Goal: Information Seeking & Learning: Learn about a topic

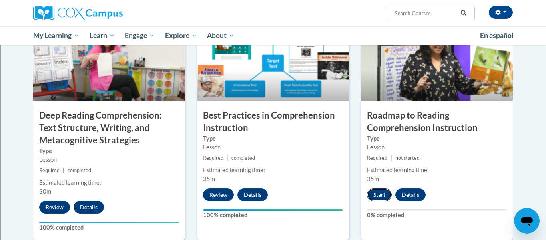
click at [377, 193] on button "Start" at bounding box center [379, 194] width 25 height 13
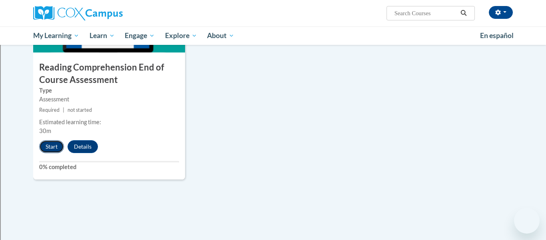
scroll to position [923, 0]
click at [54, 145] on button "Start" at bounding box center [51, 146] width 25 height 13
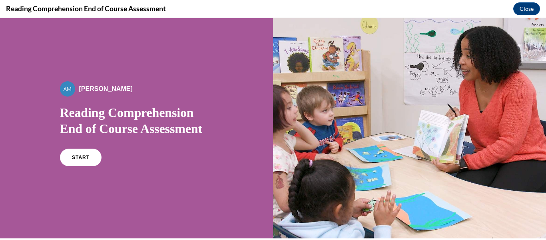
scroll to position [0, 0]
click at [91, 150] on link "START" at bounding box center [81, 157] width 44 height 18
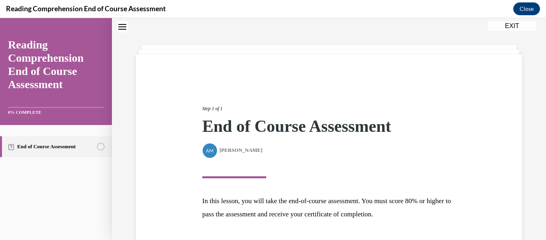
scroll to position [85, 0]
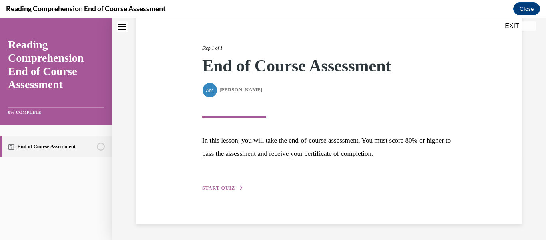
click at [226, 186] on span "START QUIZ" at bounding box center [218, 188] width 33 height 6
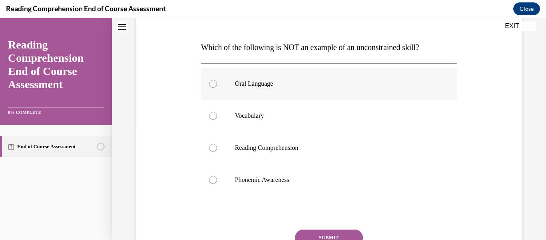
scroll to position [114, 0]
click at [272, 183] on label "Phonemic Awareness" at bounding box center [329, 179] width 256 height 32
click at [217, 183] on input "Phonemic Awareness" at bounding box center [213, 179] width 8 height 8
radio input "true"
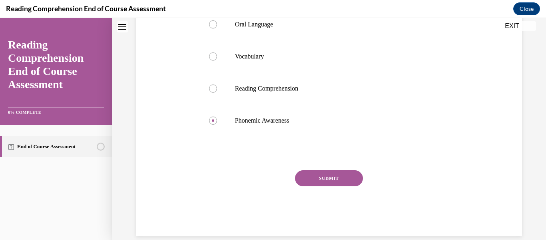
click at [344, 173] on button "SUBMIT" at bounding box center [329, 178] width 68 height 16
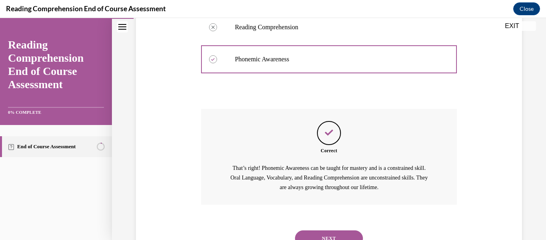
scroll to position [268, 0]
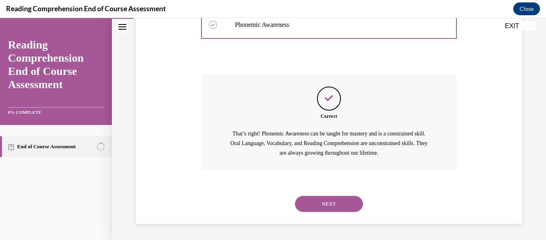
click at [339, 201] on button "NEXT" at bounding box center [329, 204] width 68 height 16
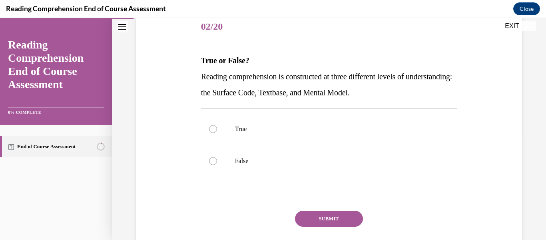
scroll to position [108, 0]
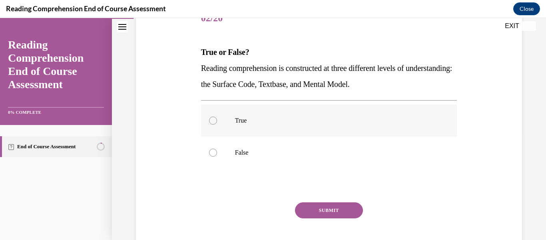
click at [261, 126] on label "True" at bounding box center [329, 120] width 256 height 32
click at [217, 124] on input "True" at bounding box center [213, 120] width 8 height 8
radio input "true"
click at [318, 208] on button "SUBMIT" at bounding box center [329, 210] width 68 height 16
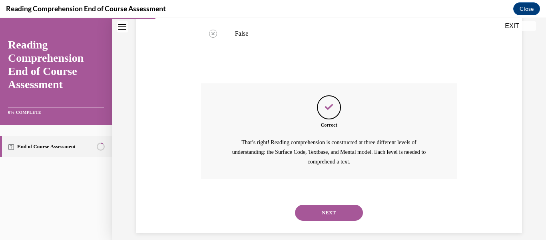
scroll to position [236, 0]
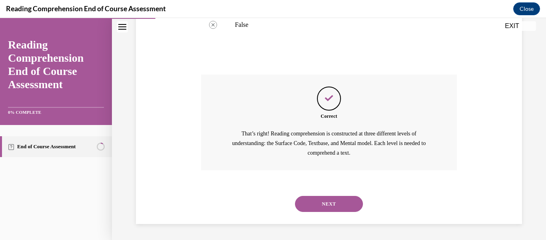
click at [326, 202] on button "NEXT" at bounding box center [329, 204] width 68 height 16
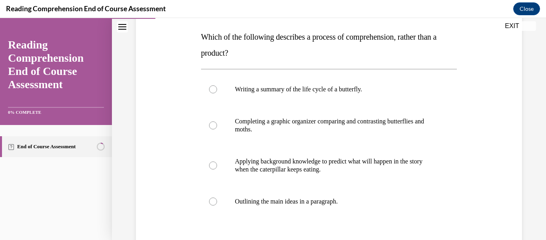
scroll to position [124, 0]
click at [278, 170] on p "Applying background knowledge to predict what will happen in the story when the…" at bounding box center [336, 164] width 202 height 16
click at [217, 168] on input "Applying background knowledge to predict what will happen in the story when the…" at bounding box center [213, 164] width 8 height 8
radio input "true"
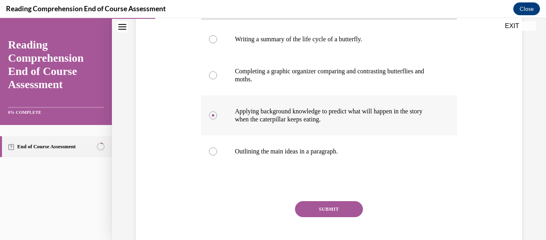
scroll to position [176, 0]
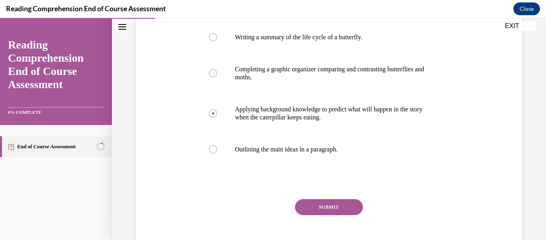
click at [322, 205] on button "SUBMIT" at bounding box center [329, 207] width 68 height 16
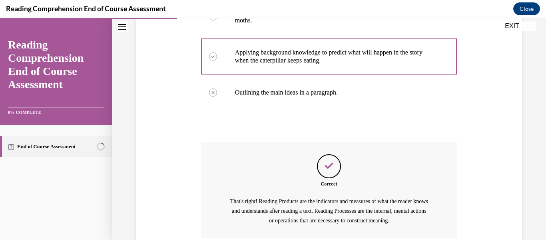
scroll to position [300, 0]
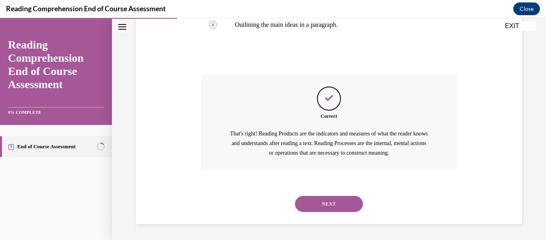
click at [322, 205] on button "NEXT" at bounding box center [329, 204] width 68 height 16
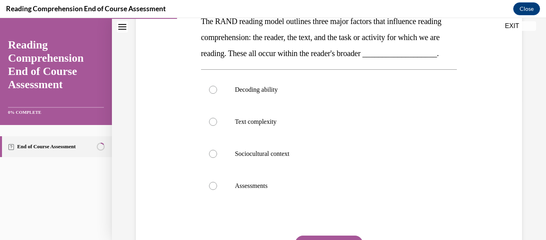
scroll to position [140, 0]
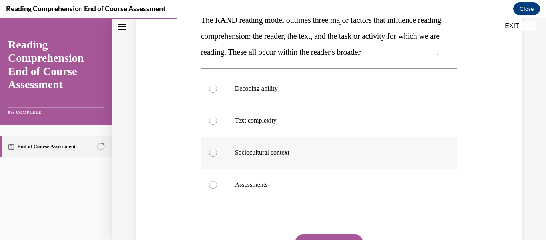
click at [263, 168] on label "Sociocultural context" at bounding box center [329, 152] width 256 height 32
click at [217, 156] on input "Sociocultural context" at bounding box center [213, 152] width 8 height 8
radio input "true"
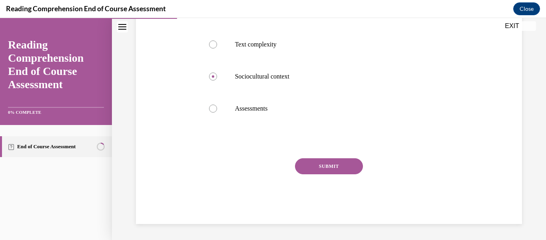
scroll to position [221, 0]
click at [328, 174] on button "SUBMIT" at bounding box center [329, 166] width 68 height 16
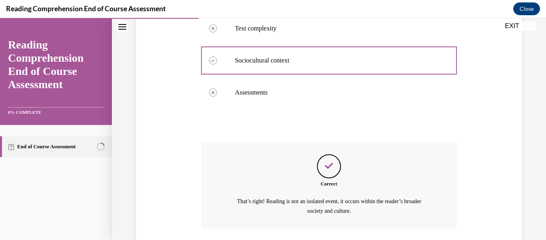
scroll to position [307, 0]
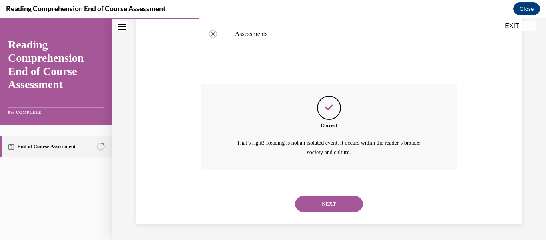
click at [325, 200] on button "NEXT" at bounding box center [329, 204] width 68 height 16
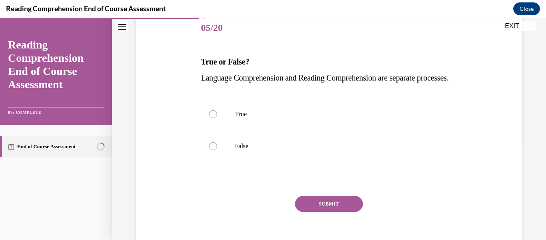
scroll to position [101, 0]
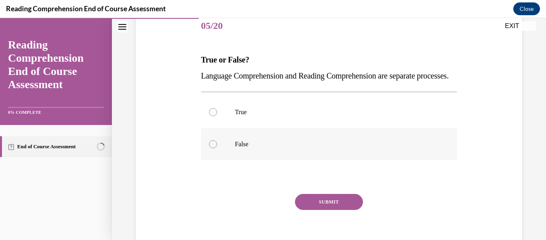
click at [260, 148] on p "False" at bounding box center [336, 144] width 202 height 8
click at [217, 148] on input "False" at bounding box center [213, 144] width 8 height 8
radio input "true"
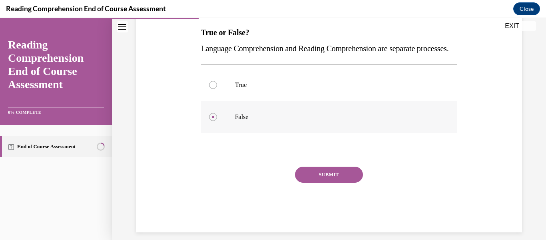
scroll to position [130, 0]
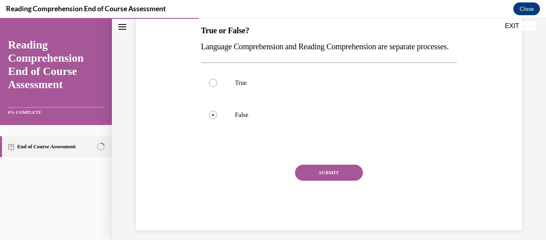
click at [347, 180] on button "SUBMIT" at bounding box center [329, 172] width 68 height 16
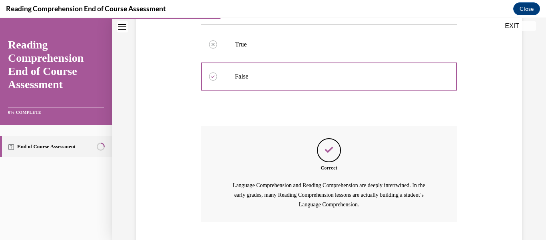
scroll to position [236, 0]
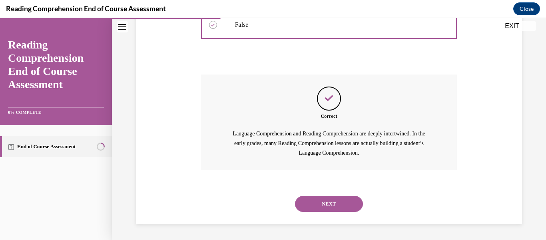
click at [332, 202] on button "NEXT" at bounding box center [329, 204] width 68 height 16
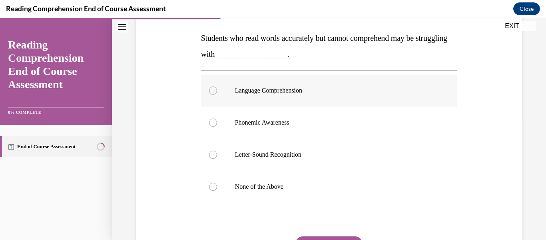
scroll to position [124, 0]
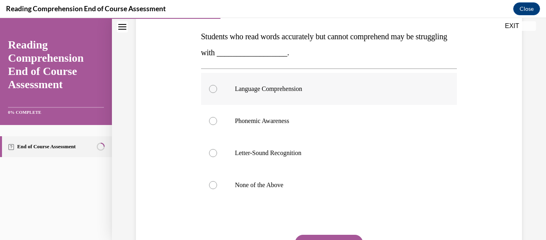
click at [264, 97] on label "Language Comprehension" at bounding box center [329, 89] width 256 height 32
click at [217, 93] on input "Language Comprehension" at bounding box center [213, 89] width 8 height 8
radio input "true"
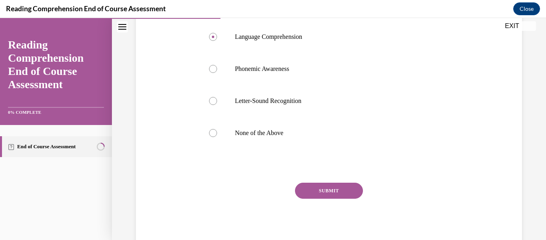
click at [309, 191] on button "SUBMIT" at bounding box center [329, 190] width 68 height 16
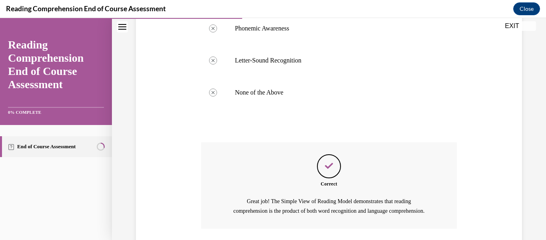
scroll to position [284, 0]
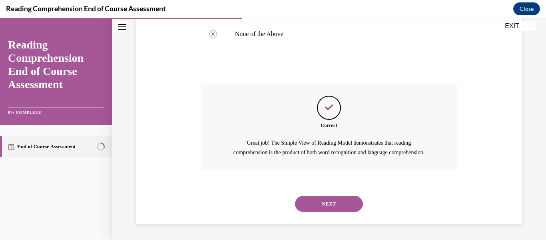
click at [318, 205] on button "NEXT" at bounding box center [329, 204] width 68 height 16
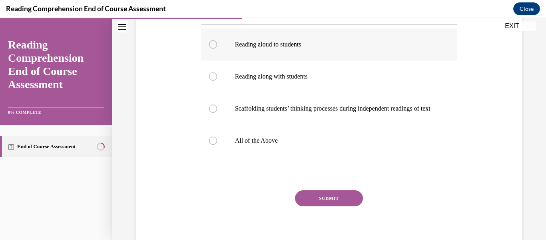
scroll to position [156, 0]
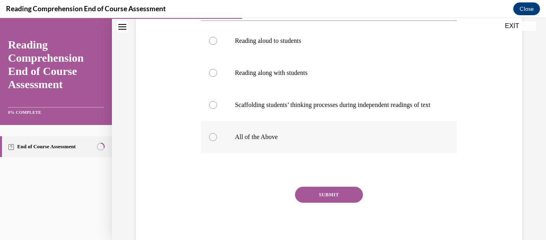
click at [267, 150] on label "All of the Above" at bounding box center [329, 137] width 256 height 32
click at [217, 141] on input "All of the Above" at bounding box center [213, 137] width 8 height 8
radio input "true"
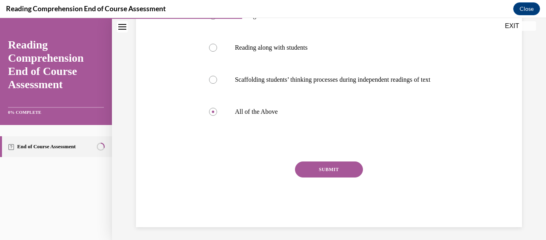
click at [339, 177] on button "SUBMIT" at bounding box center [329, 169] width 68 height 16
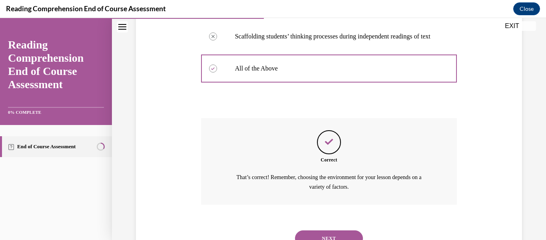
scroll to position [283, 0]
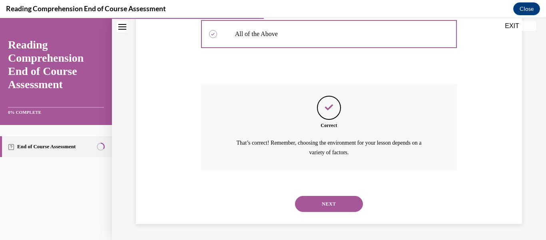
click at [335, 204] on button "NEXT" at bounding box center [329, 204] width 68 height 16
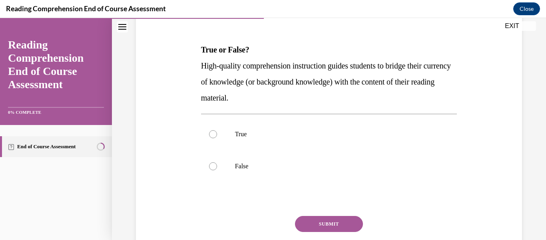
scroll to position [109, 0]
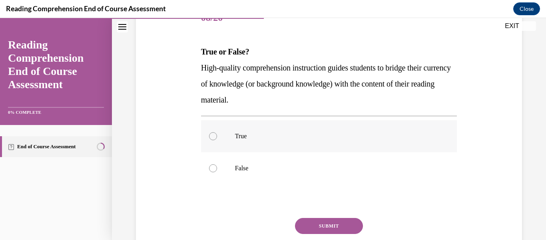
click at [246, 141] on label "True" at bounding box center [329, 136] width 256 height 32
click at [217, 140] on input "True" at bounding box center [213, 136] width 8 height 8
radio input "true"
click at [331, 228] on button "SUBMIT" at bounding box center [329, 226] width 68 height 16
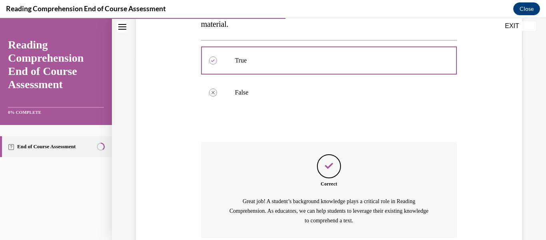
scroll to position [252, 0]
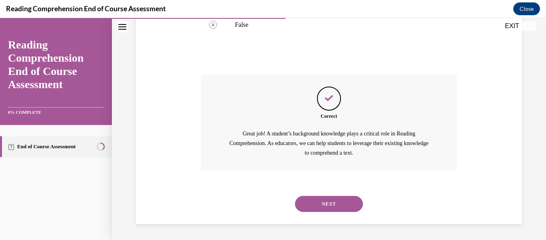
click at [324, 203] on button "NEXT" at bounding box center [329, 204] width 68 height 16
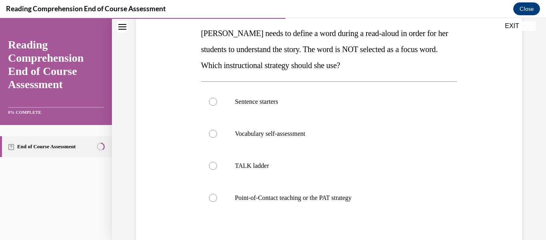
scroll to position [179, 0]
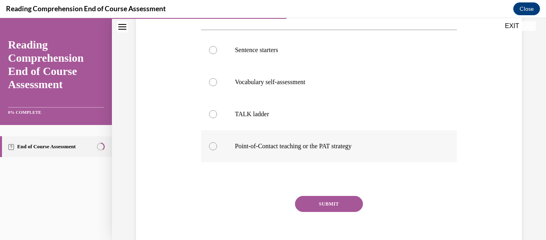
click at [291, 152] on label "Point-of-Contact teaching or the PAT strategy" at bounding box center [329, 146] width 256 height 32
click at [217, 150] on input "Point-of-Contact teaching or the PAT strategy" at bounding box center [213, 146] width 8 height 8
radio input "true"
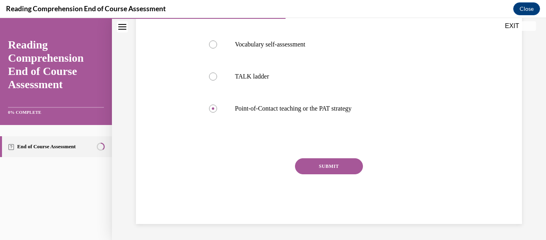
click at [314, 166] on button "SUBMIT" at bounding box center [329, 166] width 68 height 16
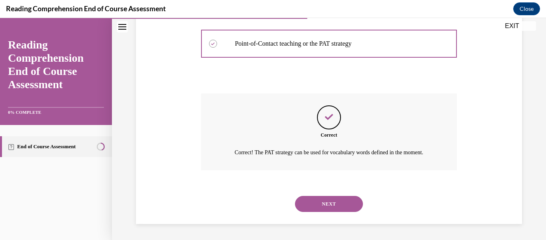
scroll to position [291, 0]
click at [318, 202] on button "NEXT" at bounding box center [329, 204] width 68 height 16
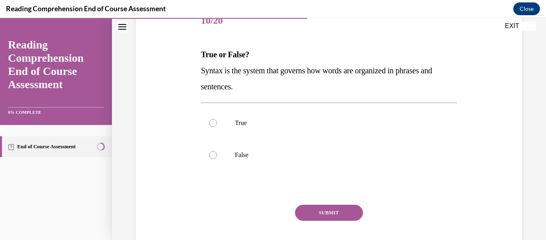
scroll to position [107, 0]
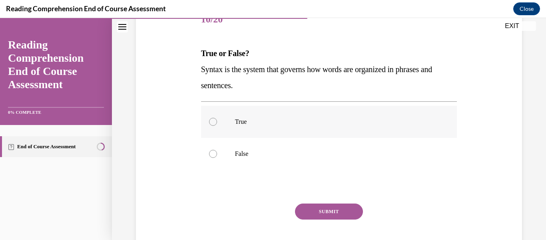
click at [251, 120] on p "True" at bounding box center [336, 122] width 202 height 8
click at [217, 120] on input "True" at bounding box center [213, 122] width 8 height 8
radio input "true"
click at [318, 216] on button "SUBMIT" at bounding box center [329, 211] width 68 height 16
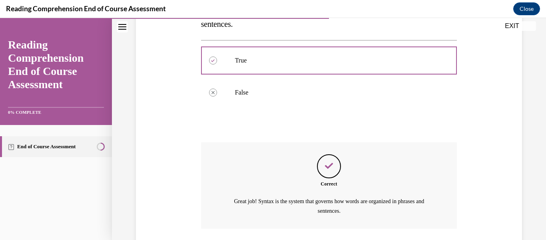
scroll to position [227, 0]
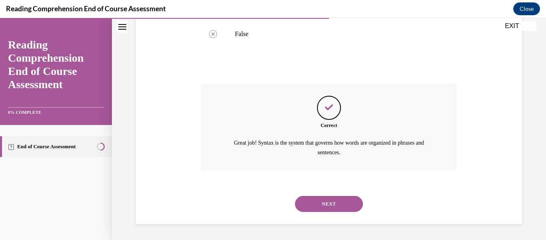
click at [330, 203] on button "NEXT" at bounding box center [329, 204] width 68 height 16
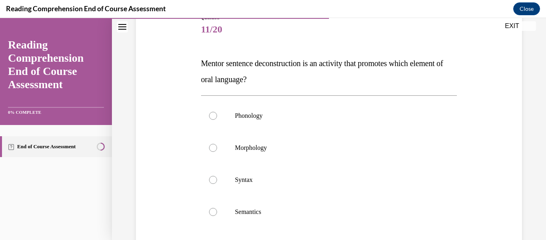
scroll to position [98, 0]
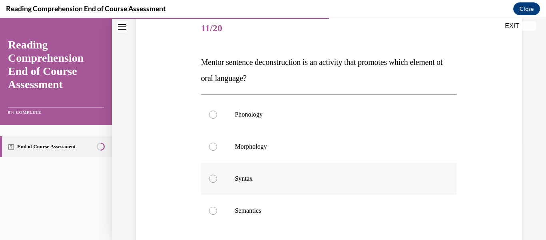
click at [248, 180] on p "Syntax" at bounding box center [336, 178] width 202 height 8
click at [217, 180] on input "Syntax" at bounding box center [213, 178] width 8 height 8
radio input "true"
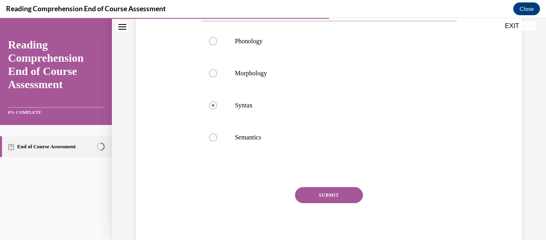
click at [318, 196] on button "SUBMIT" at bounding box center [329, 195] width 68 height 16
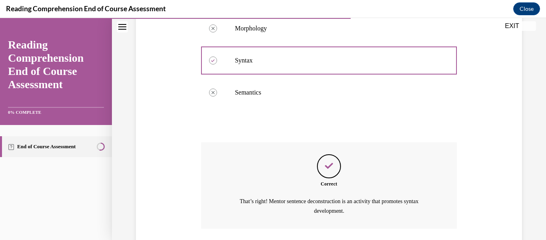
scroll to position [275, 0]
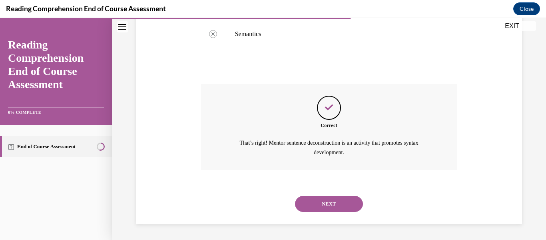
click at [325, 204] on button "NEXT" at bounding box center [329, 204] width 68 height 16
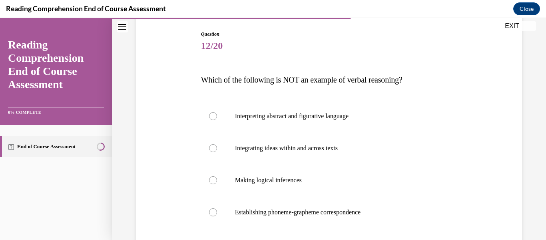
scroll to position [92, 0]
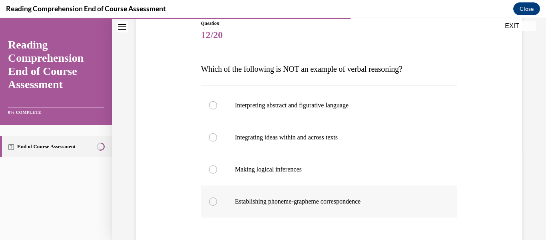
click at [270, 194] on label "Establishing phoneme-grapheme correspondence" at bounding box center [329, 201] width 256 height 32
click at [217, 197] on input "Establishing phoneme-grapheme correspondence" at bounding box center [213, 201] width 8 height 8
radio input "true"
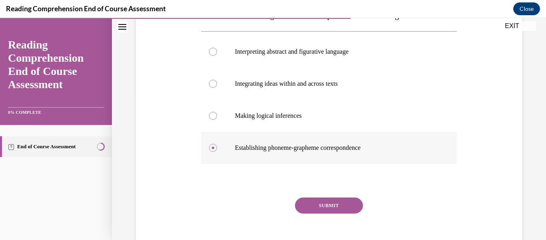
scroll to position [165, 0]
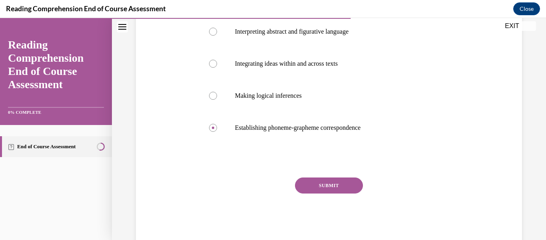
click at [318, 187] on button "SUBMIT" at bounding box center [329, 185] width 68 height 16
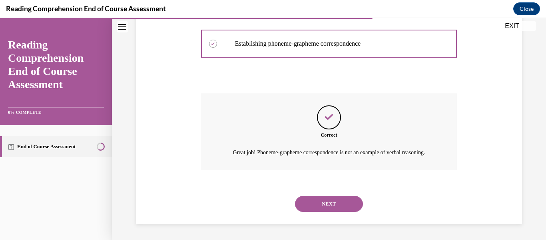
scroll to position [259, 0]
click at [317, 207] on button "NEXT" at bounding box center [329, 204] width 68 height 16
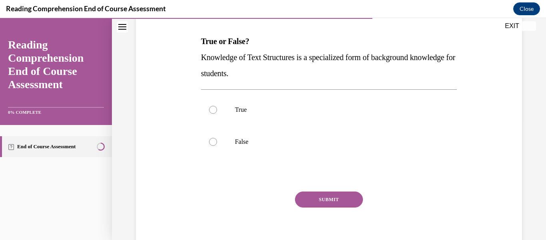
scroll to position [122, 0]
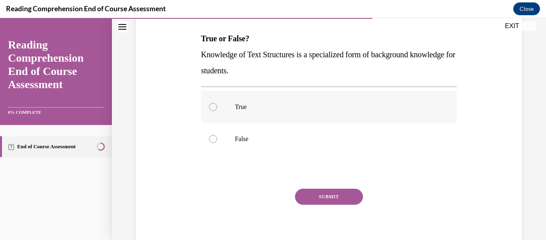
click at [260, 106] on p "True" at bounding box center [336, 107] width 202 height 8
click at [217, 106] on input "True" at bounding box center [213, 107] width 8 height 8
radio input "true"
click at [330, 196] on button "SUBMIT" at bounding box center [329, 196] width 68 height 16
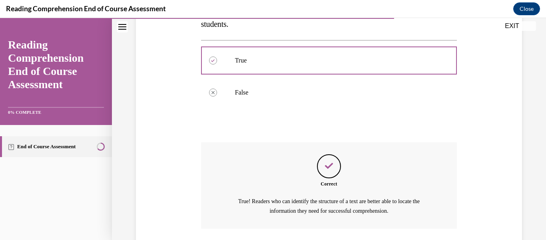
scroll to position [227, 0]
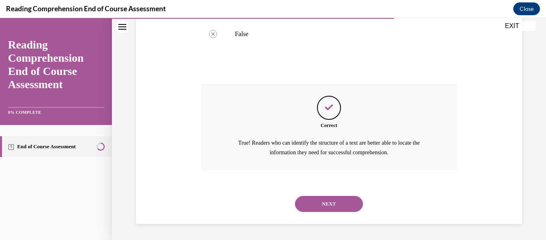
click at [330, 201] on button "NEXT" at bounding box center [329, 204] width 68 height 16
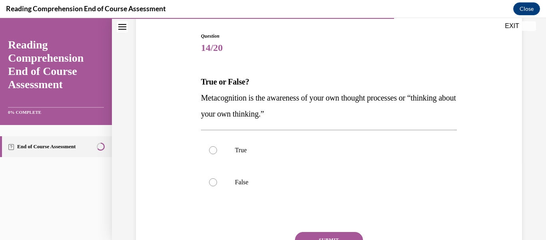
scroll to position [82, 0]
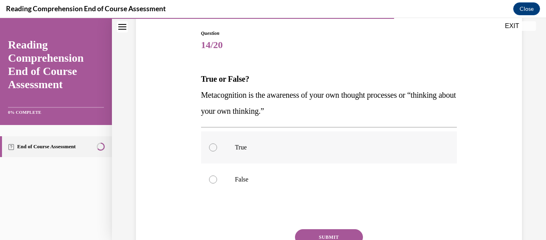
click at [257, 144] on p "True" at bounding box center [336, 147] width 202 height 8
click at [217, 144] on input "True" at bounding box center [213, 147] width 8 height 8
radio input "true"
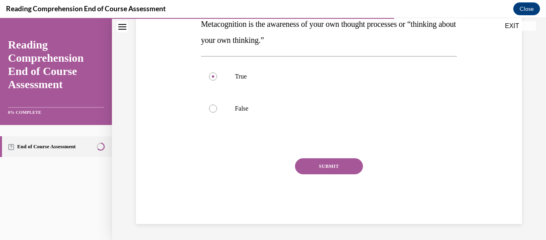
click at [349, 170] on button "SUBMIT" at bounding box center [329, 166] width 68 height 16
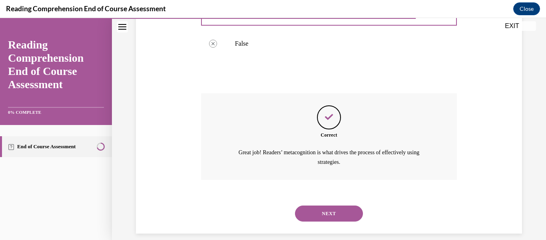
scroll to position [227, 0]
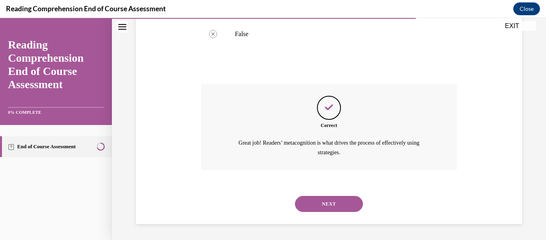
click at [333, 202] on button "NEXT" at bounding box center [329, 204] width 68 height 16
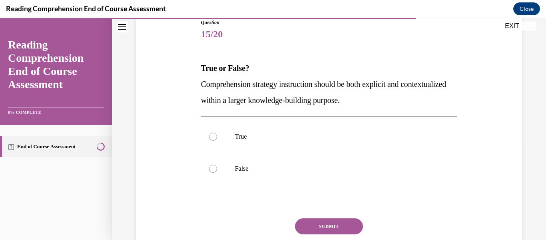
scroll to position [93, 0]
click at [248, 140] on label "True" at bounding box center [329, 136] width 256 height 32
click at [217, 140] on input "True" at bounding box center [213, 136] width 8 height 8
radio input "true"
click at [332, 223] on button "SUBMIT" at bounding box center [329, 226] width 68 height 16
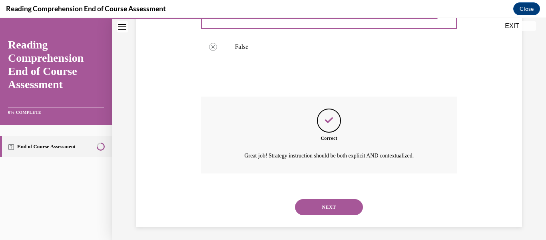
scroll to position [217, 0]
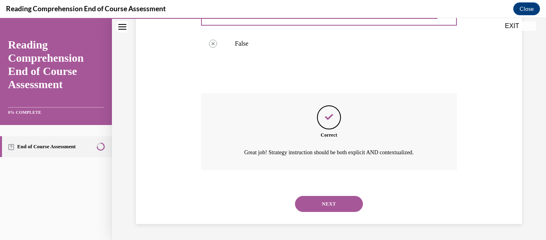
click at [334, 200] on button "NEXT" at bounding box center [329, 204] width 68 height 16
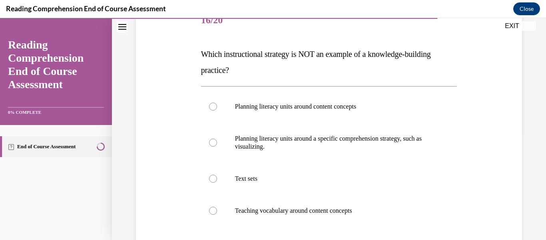
scroll to position [109, 0]
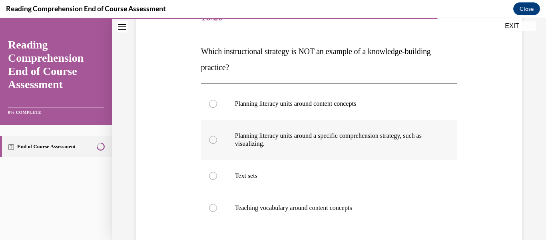
click at [248, 157] on label "Planning literacy units around a specific comprehension strategy, such as visua…" at bounding box center [329, 140] width 256 height 40
click at [217, 144] on input "Planning literacy units around a specific comprehension strategy, such as visua…" at bounding box center [213, 140] width 8 height 8
radio input "true"
click at [256, 151] on label "Planning literacy units around a specific comprehension strategy, such as visua…" at bounding box center [329, 140] width 256 height 40
click at [217, 144] on input "Planning literacy units around a specific comprehension strategy, such as visua…" at bounding box center [213, 140] width 8 height 8
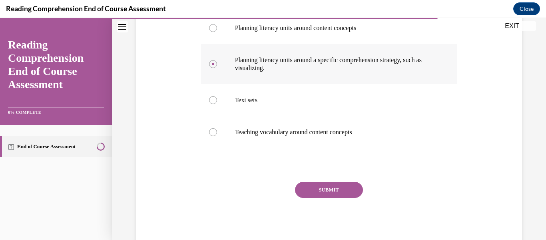
scroll to position [185, 0]
click at [326, 192] on button "SUBMIT" at bounding box center [329, 189] width 68 height 16
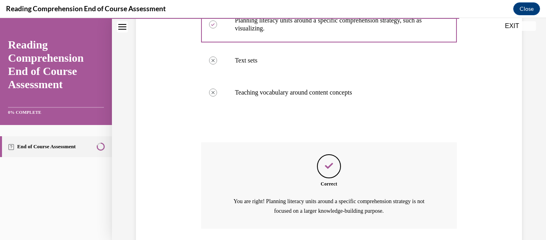
scroll to position [283, 0]
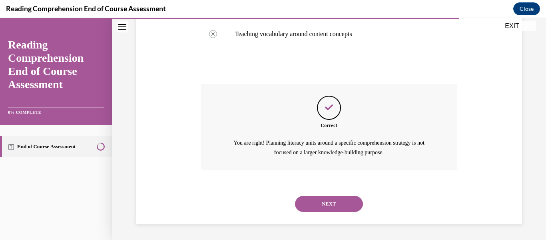
click at [328, 198] on button "NEXT" at bounding box center [329, 204] width 68 height 16
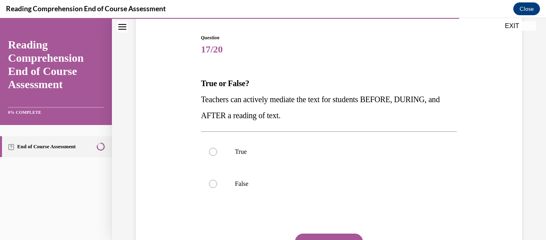
scroll to position [82, 0]
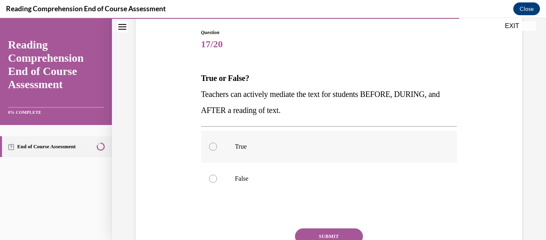
click at [245, 149] on p "True" at bounding box center [336, 146] width 202 height 8
click at [217, 149] on input "True" at bounding box center [213, 146] width 8 height 8
radio input "true"
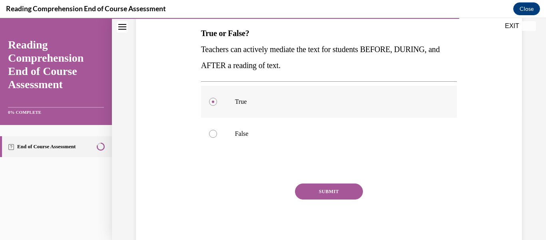
scroll to position [128, 0]
click at [317, 194] on button "SUBMIT" at bounding box center [329, 190] width 68 height 16
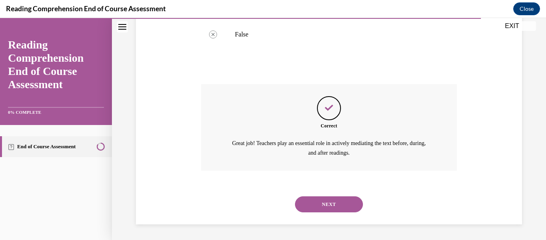
scroll to position [227, 0]
click at [327, 200] on button "NEXT" at bounding box center [329, 204] width 68 height 16
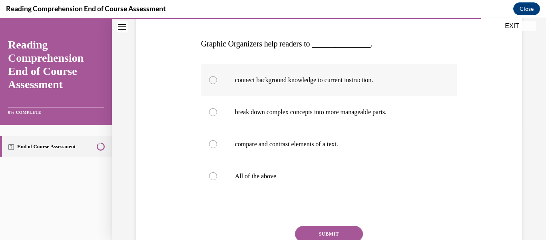
scroll to position [124, 0]
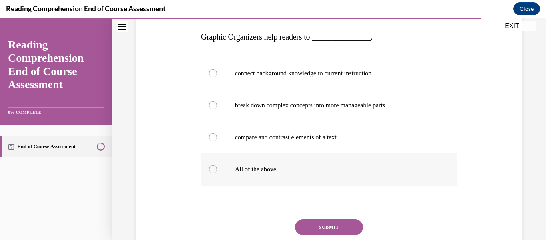
click at [255, 163] on label "All of the above" at bounding box center [329, 169] width 256 height 32
click at [217, 165] on input "All of the above" at bounding box center [213, 169] width 8 height 8
radio input "true"
click at [328, 220] on button "SUBMIT" at bounding box center [329, 227] width 68 height 16
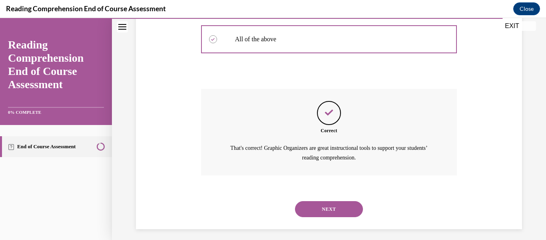
scroll to position [259, 0]
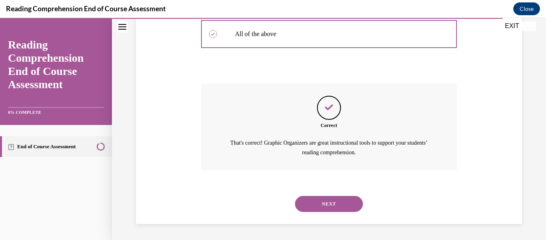
click at [342, 206] on button "NEXT" at bounding box center [329, 204] width 68 height 16
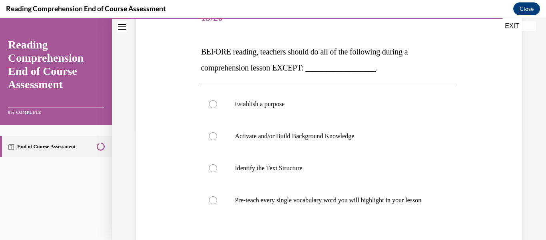
scroll to position [110, 0]
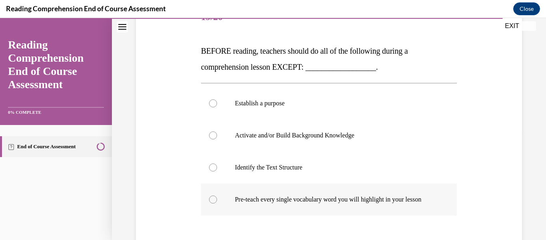
click at [286, 200] on p "Pre-teach every single vocabulary word you will highlight in your lesson" at bounding box center [336, 199] width 202 height 8
click at [217, 200] on input "Pre-teach every single vocabulary word you will highlight in your lesson" at bounding box center [213, 199] width 8 height 8
radio input "true"
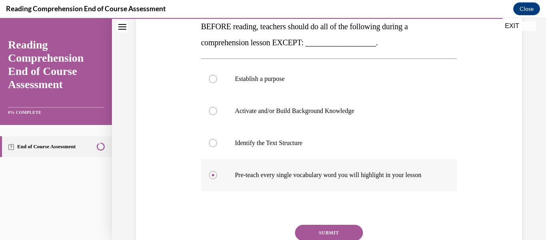
scroll to position [136, 0]
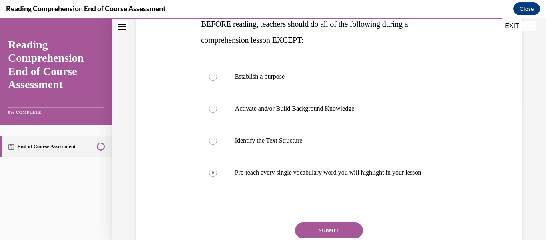
click at [326, 225] on button "SUBMIT" at bounding box center [329, 230] width 68 height 16
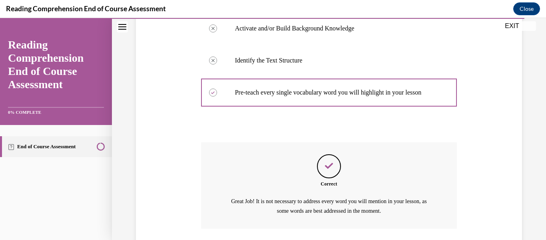
scroll to position [275, 0]
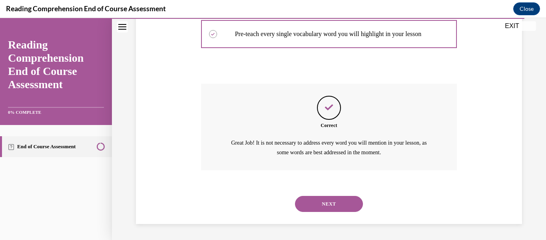
click at [324, 203] on button "NEXT" at bounding box center [329, 204] width 68 height 16
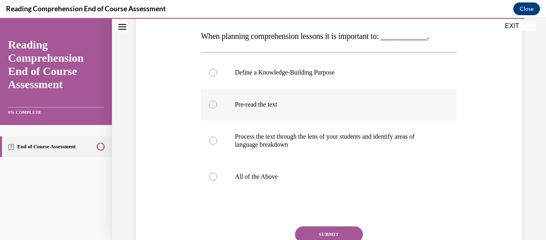
scroll to position [125, 0]
click at [269, 182] on label "All of the Above" at bounding box center [329, 176] width 256 height 32
click at [217, 180] on input "All of the Above" at bounding box center [213, 176] width 8 height 8
radio input "true"
click at [311, 234] on button "SUBMIT" at bounding box center [329, 233] width 68 height 16
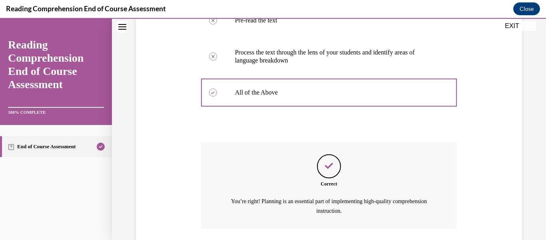
scroll to position [267, 0]
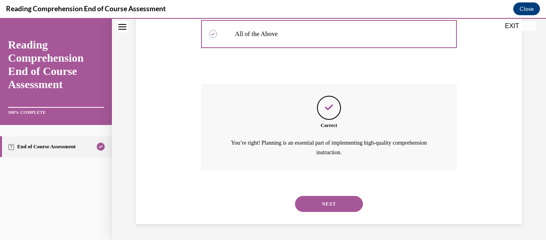
click at [328, 204] on button "NEXT" at bounding box center [329, 204] width 68 height 16
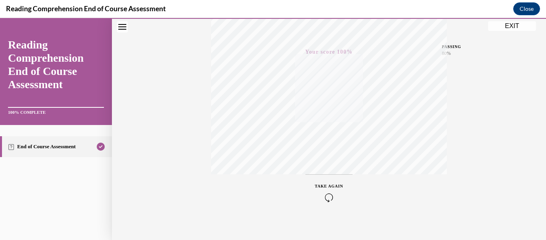
scroll to position [180, 0]
click at [515, 22] on button "EXIT" at bounding box center [512, 26] width 48 height 10
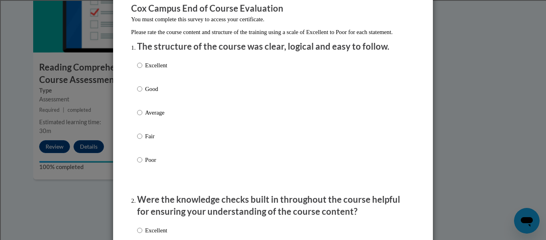
scroll to position [74, 0]
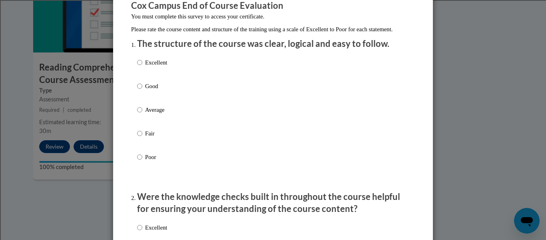
click at [143, 95] on label "Good" at bounding box center [152, 93] width 30 height 22
click at [142, 90] on input "Good" at bounding box center [139, 86] width 5 height 9
radio input "true"
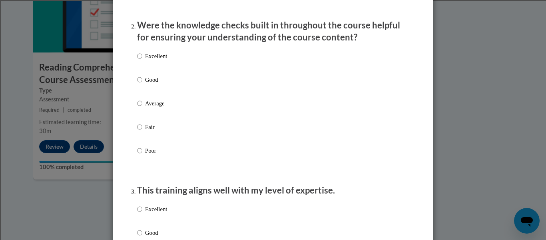
scroll to position [249, 0]
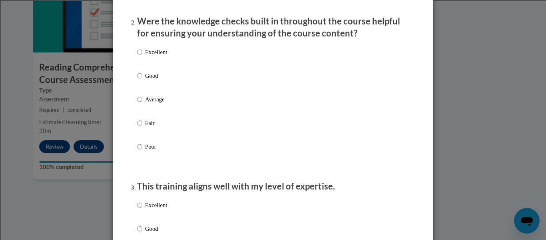
click at [146, 80] on p "Good" at bounding box center [156, 75] width 22 height 9
click at [142, 80] on input "Good" at bounding box center [139, 75] width 5 height 9
radio input "true"
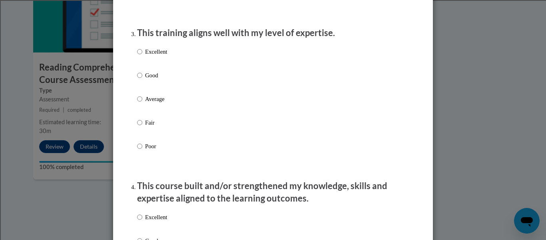
click at [146, 80] on p "Good" at bounding box center [156, 75] width 22 height 9
click at [142, 80] on input "Good" at bounding box center [139, 75] width 5 height 9
radio input "true"
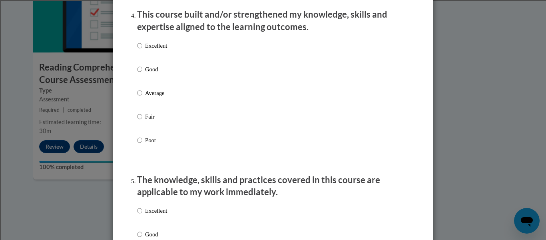
scroll to position [574, 0]
click at [146, 73] on p "Good" at bounding box center [156, 68] width 22 height 9
click at [142, 73] on input "Good" at bounding box center [139, 68] width 5 height 9
radio input "true"
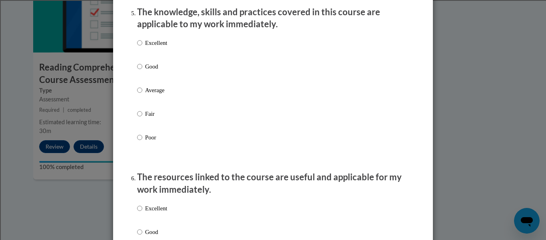
click at [146, 71] on p "Good" at bounding box center [156, 66] width 22 height 9
click at [142, 71] on input "Good" at bounding box center [139, 66] width 5 height 9
radio input "true"
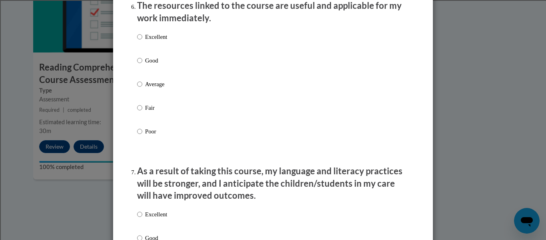
click at [145, 75] on label "Good" at bounding box center [152, 67] width 30 height 22
click at [142, 65] on input "Good" at bounding box center [139, 60] width 5 height 9
radio input "true"
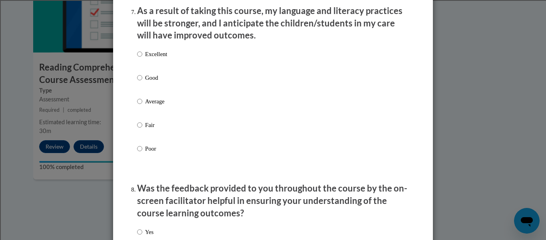
scroll to position [1075, 0]
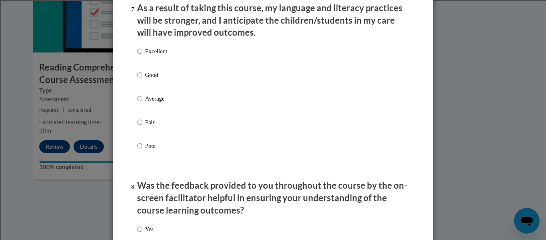
click at [145, 76] on div "Excellent Good Average Fair Poor" at bounding box center [152, 105] width 30 height 124
click at [146, 79] on p "Good" at bounding box center [156, 74] width 22 height 9
click at [142, 79] on input "Good" at bounding box center [139, 74] width 5 height 9
radio input "true"
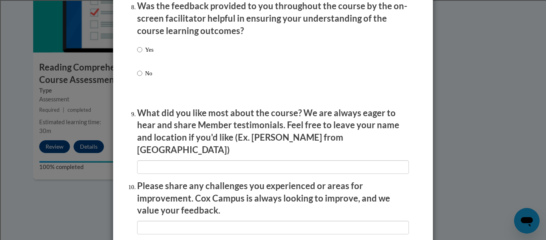
scroll to position [1258, 0]
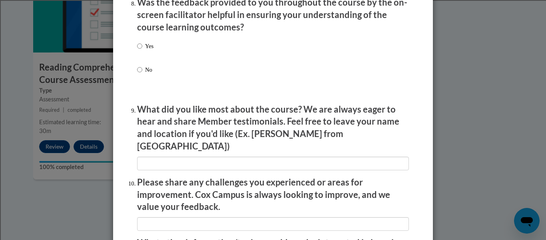
click at [148, 50] on p "Yes" at bounding box center [149, 46] width 8 height 9
click at [142, 50] on input "Yes" at bounding box center [139, 46] width 5 height 9
radio input "true"
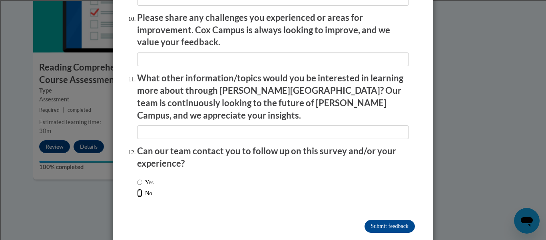
click at [141, 188] on input "No" at bounding box center [139, 192] width 5 height 9
radio input "true"
click at [388, 220] on input "Submit feedback" at bounding box center [390, 226] width 50 height 13
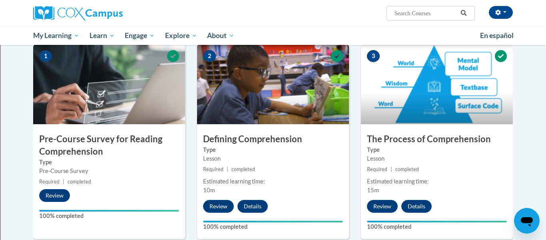
scroll to position [0, 0]
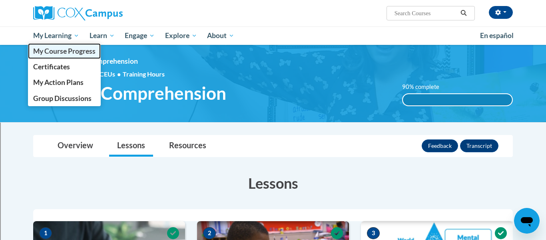
click at [73, 46] on link "My Course Progress" at bounding box center [64, 51] width 73 height 16
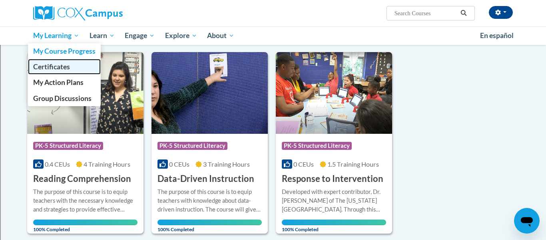
click at [60, 68] on span "Certificates" at bounding box center [51, 66] width 37 height 8
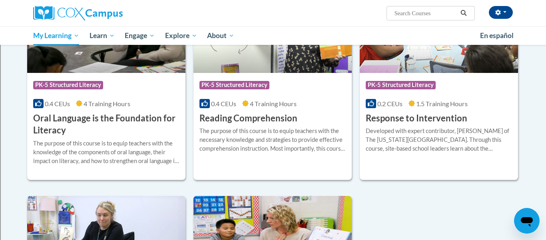
scroll to position [394, 0]
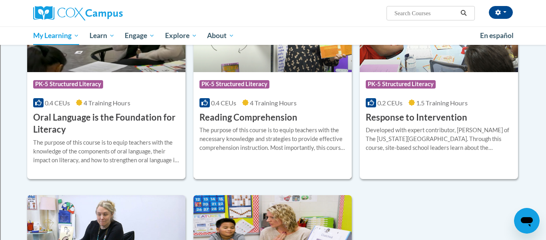
click at [216, 134] on div "The purpose of this course is to equip teachers with the necessary knowledge an…" at bounding box center [273, 139] width 146 height 26
click at [238, 119] on h3 "Reading Comprehension" at bounding box center [249, 117] width 98 height 12
